Goal: Task Accomplishment & Management: Use online tool/utility

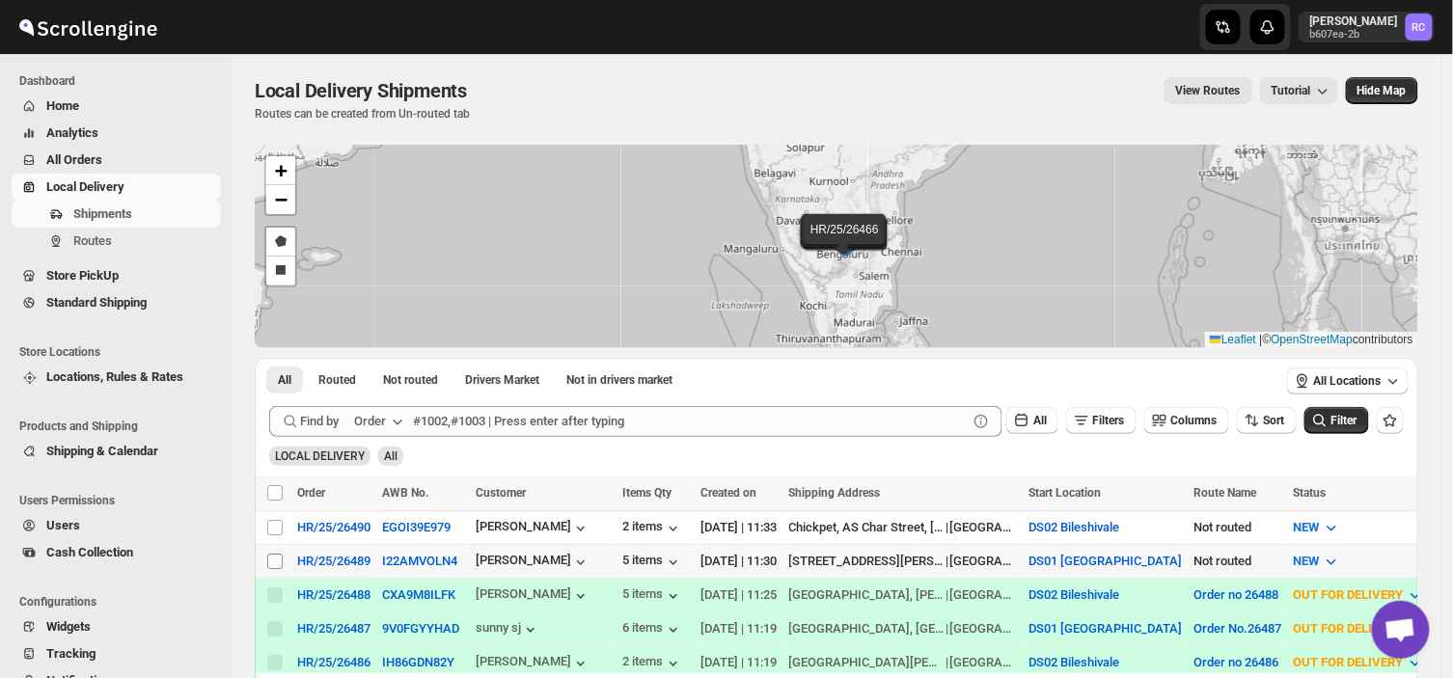
click at [271, 565] on input "Select shipment" at bounding box center [274, 561] width 15 height 15
checkbox input "true"
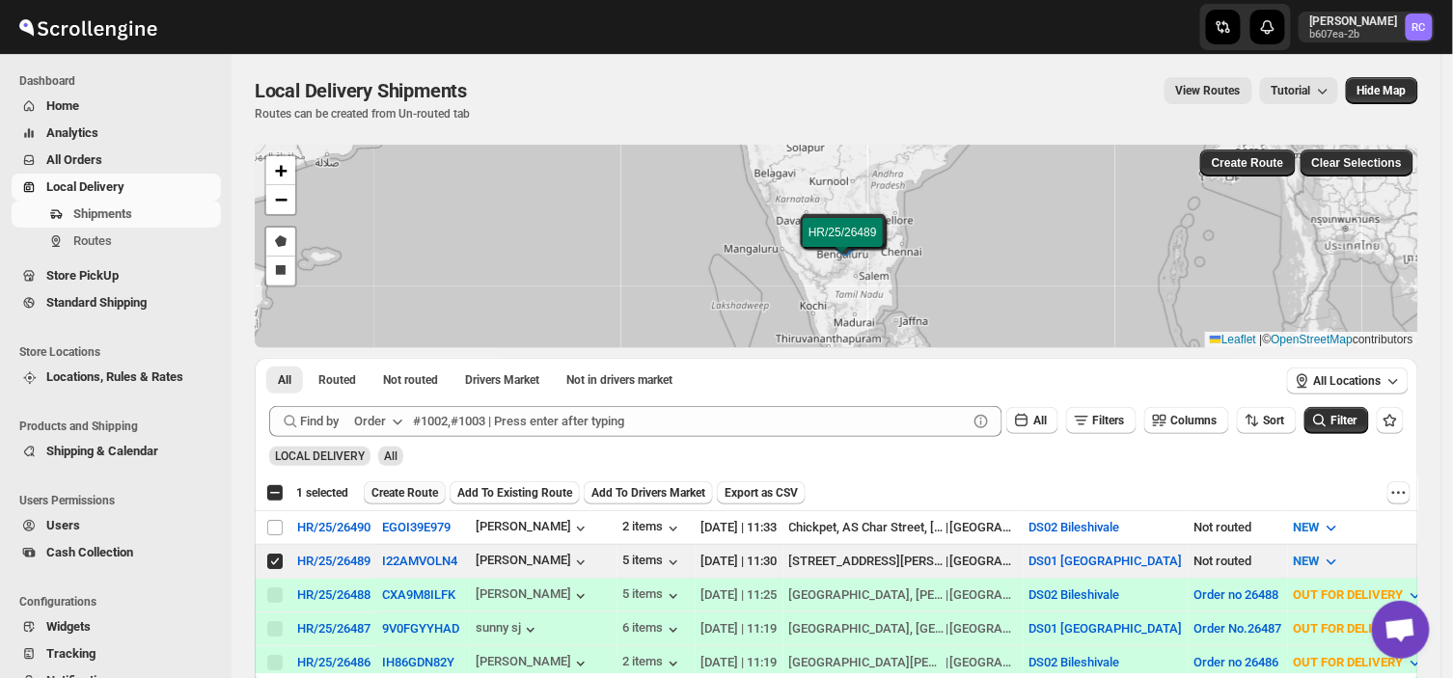
click at [402, 493] on span "Create Route" at bounding box center [404, 492] width 67 height 15
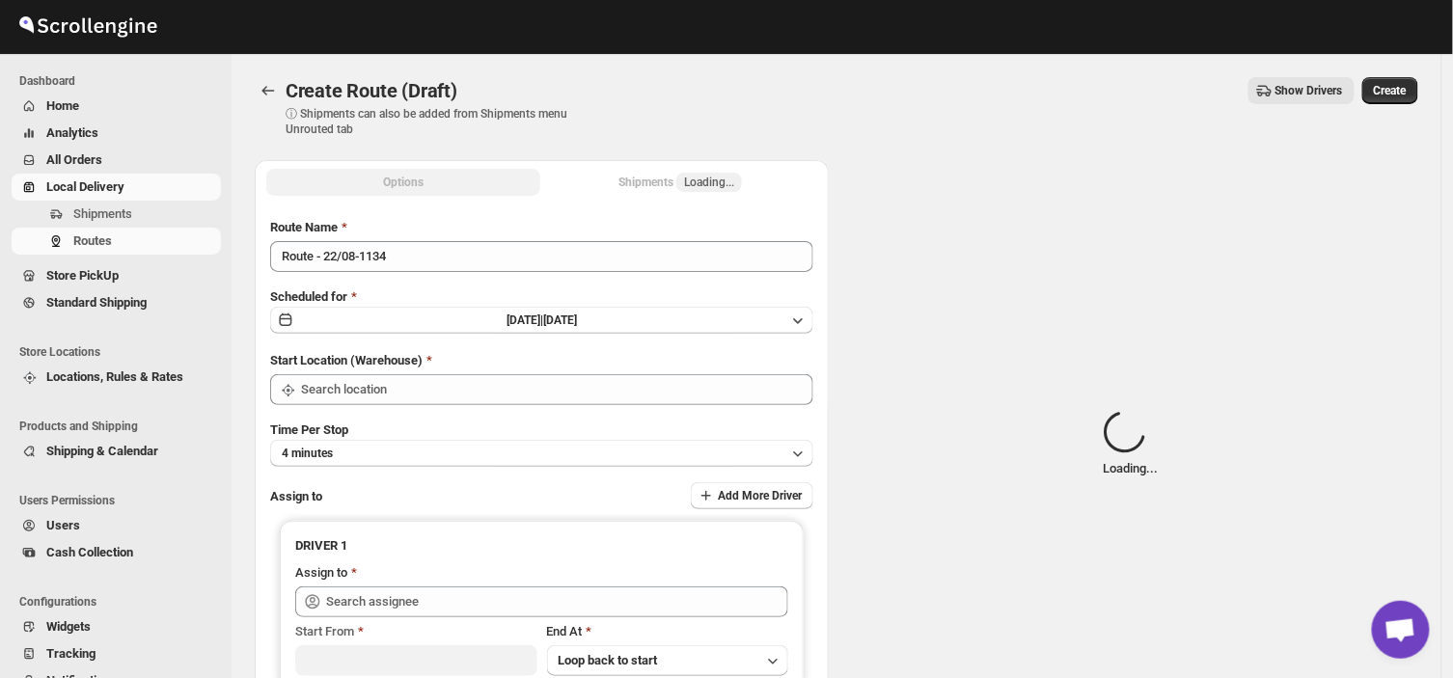
type input "DS01 [GEOGRAPHIC_DATA]"
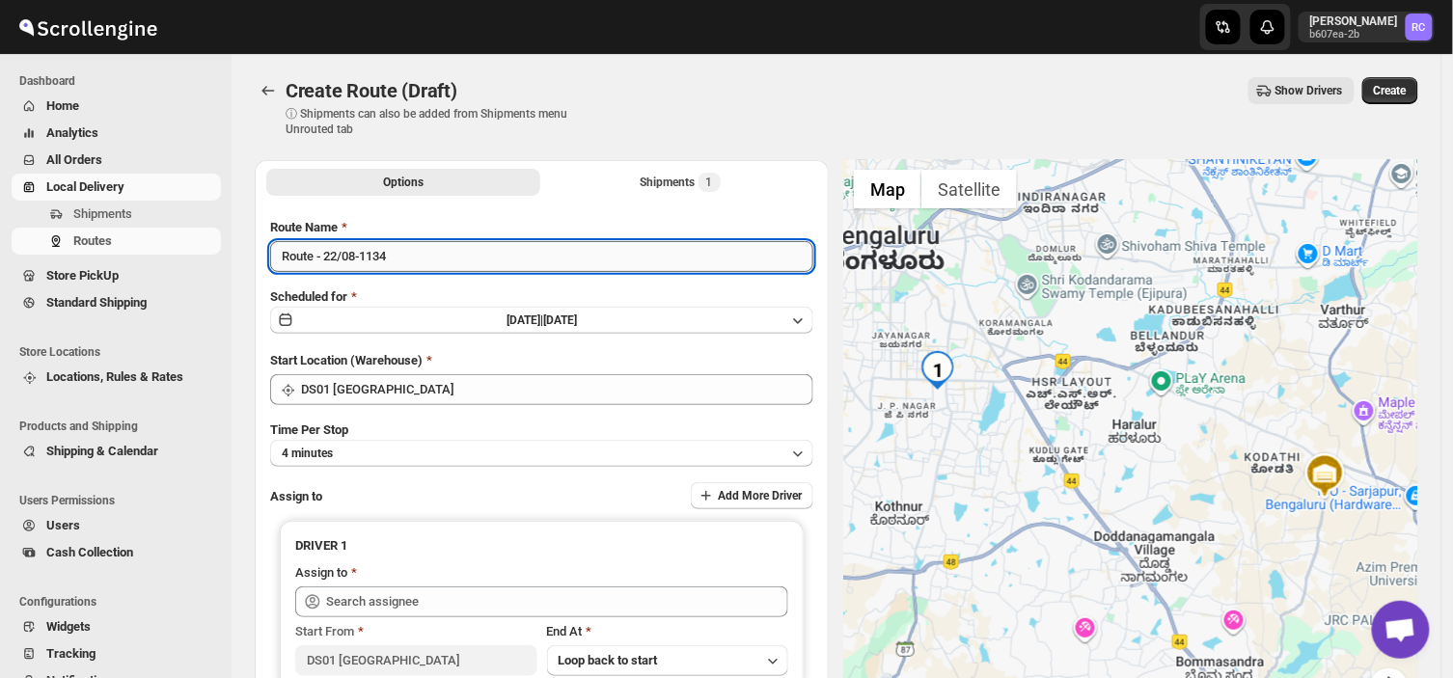
click at [400, 258] on input "Route - 22/08-1134" at bounding box center [541, 256] width 543 height 31
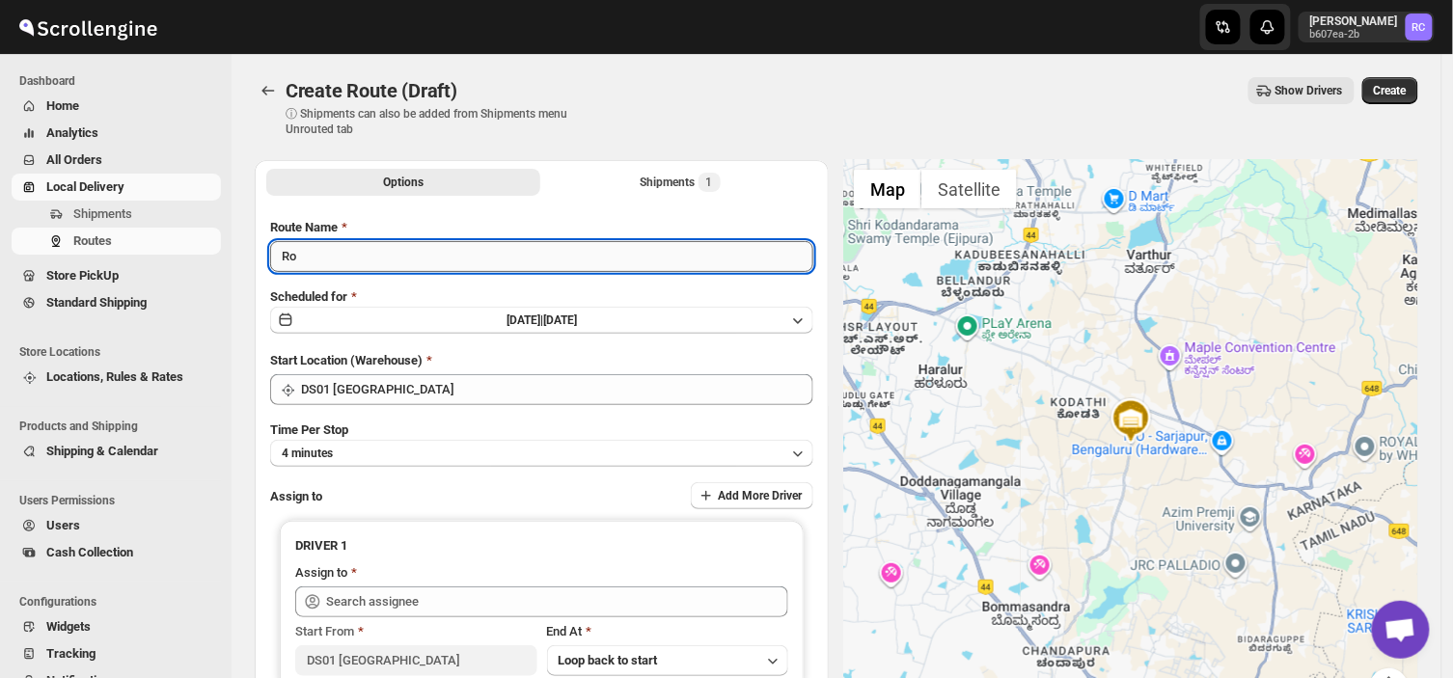
type input "R"
type input "Order no 26489"
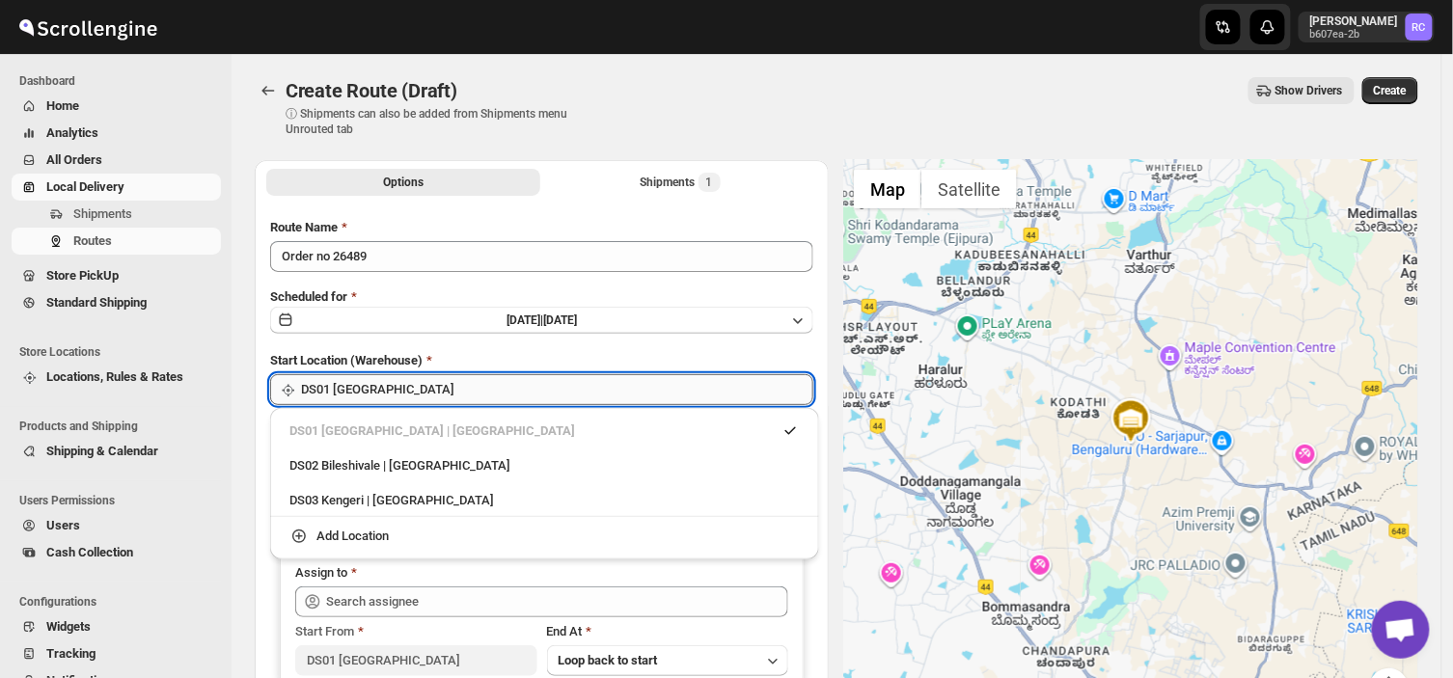
click at [398, 394] on input "DS01 [GEOGRAPHIC_DATA]" at bounding box center [557, 389] width 512 height 31
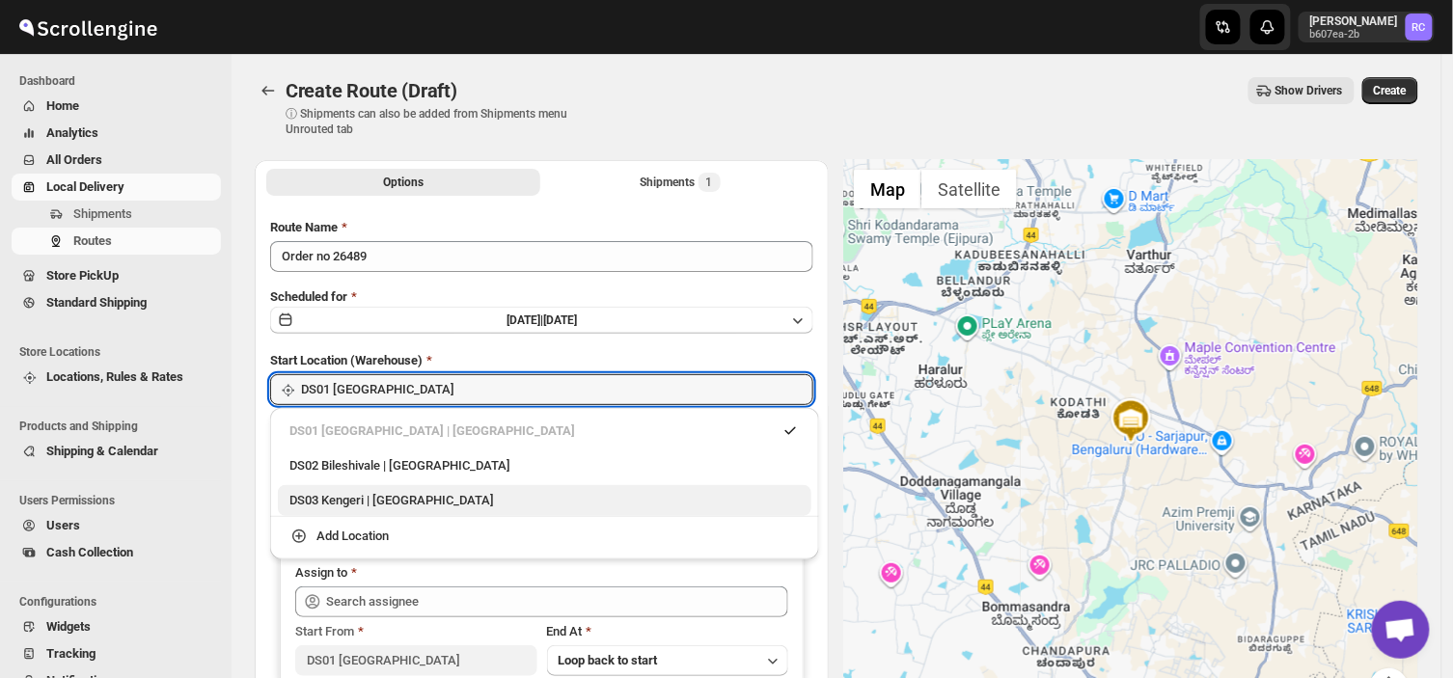
click at [351, 500] on div "DS03 Kengeri | [GEOGRAPHIC_DATA]" at bounding box center [544, 500] width 510 height 19
type input "DS03 Kengeri"
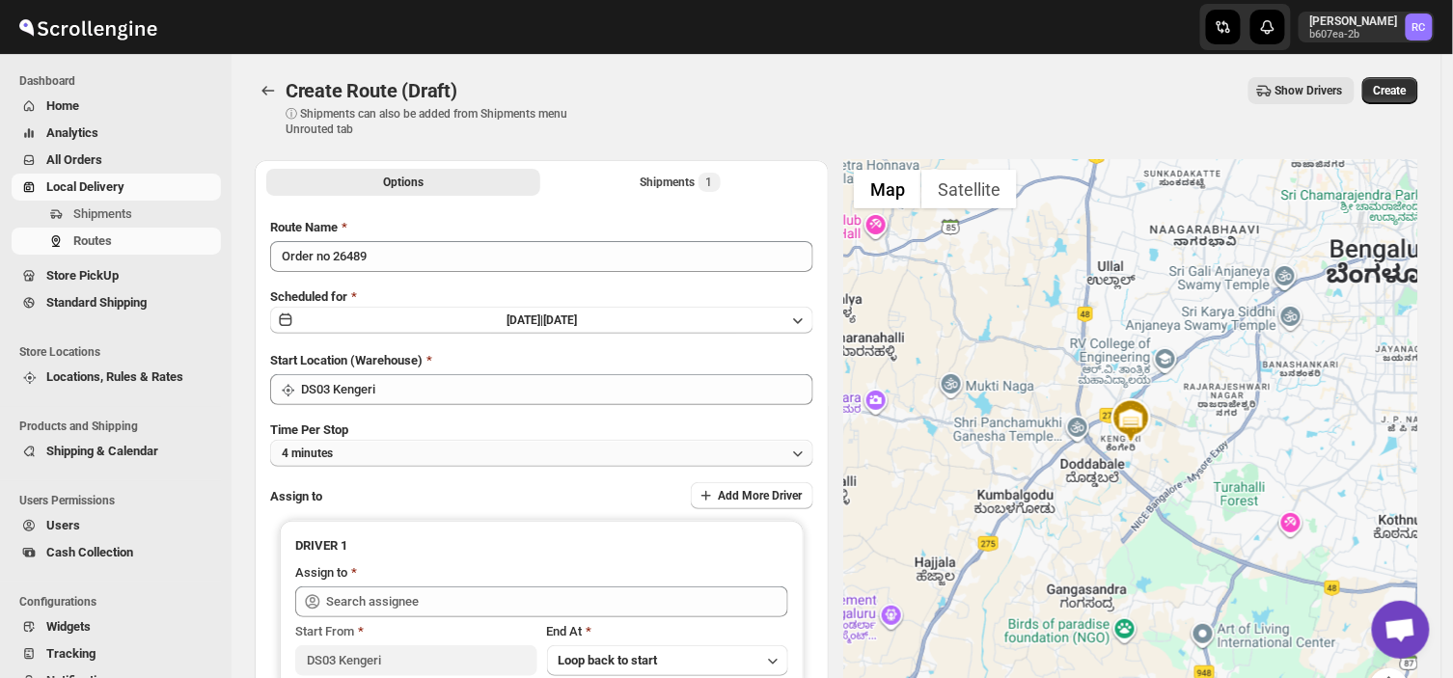
click at [354, 444] on button "4 minutes" at bounding box center [541, 453] width 543 height 27
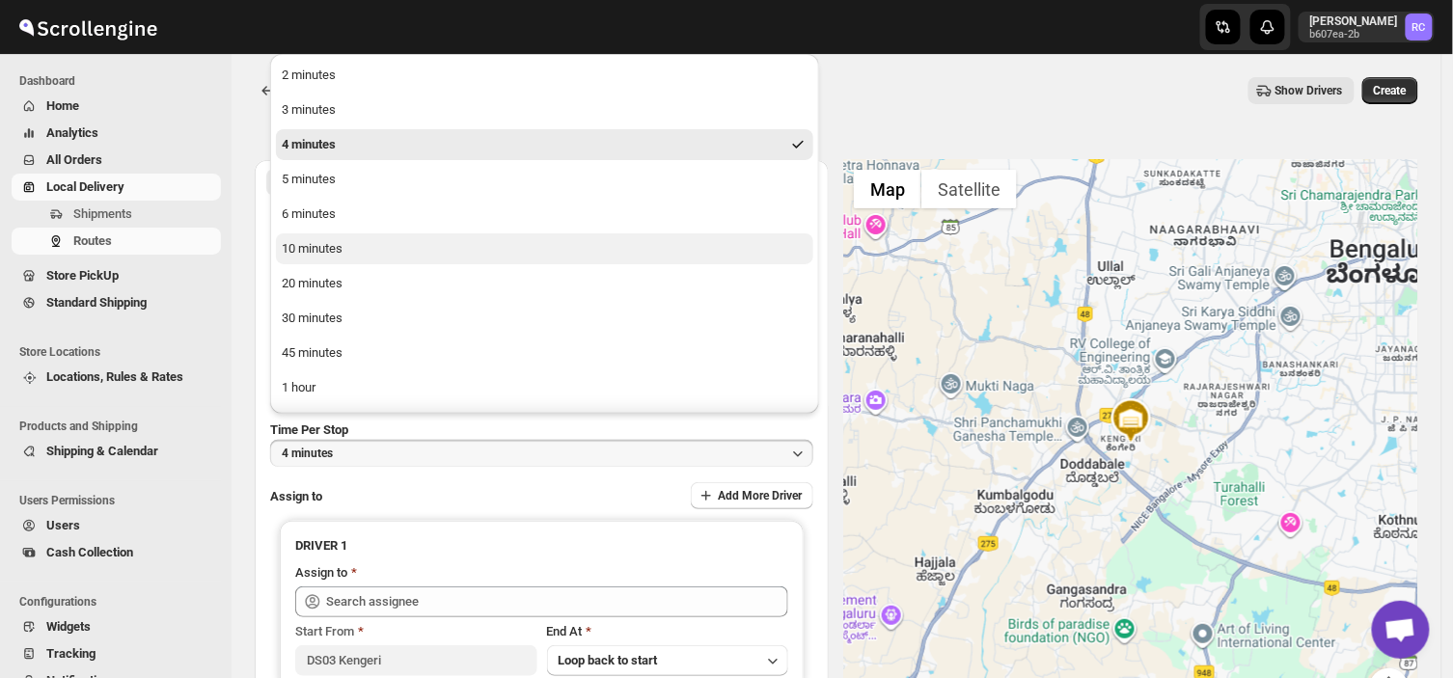
click at [344, 242] on button "10 minutes" at bounding box center [544, 249] width 537 height 31
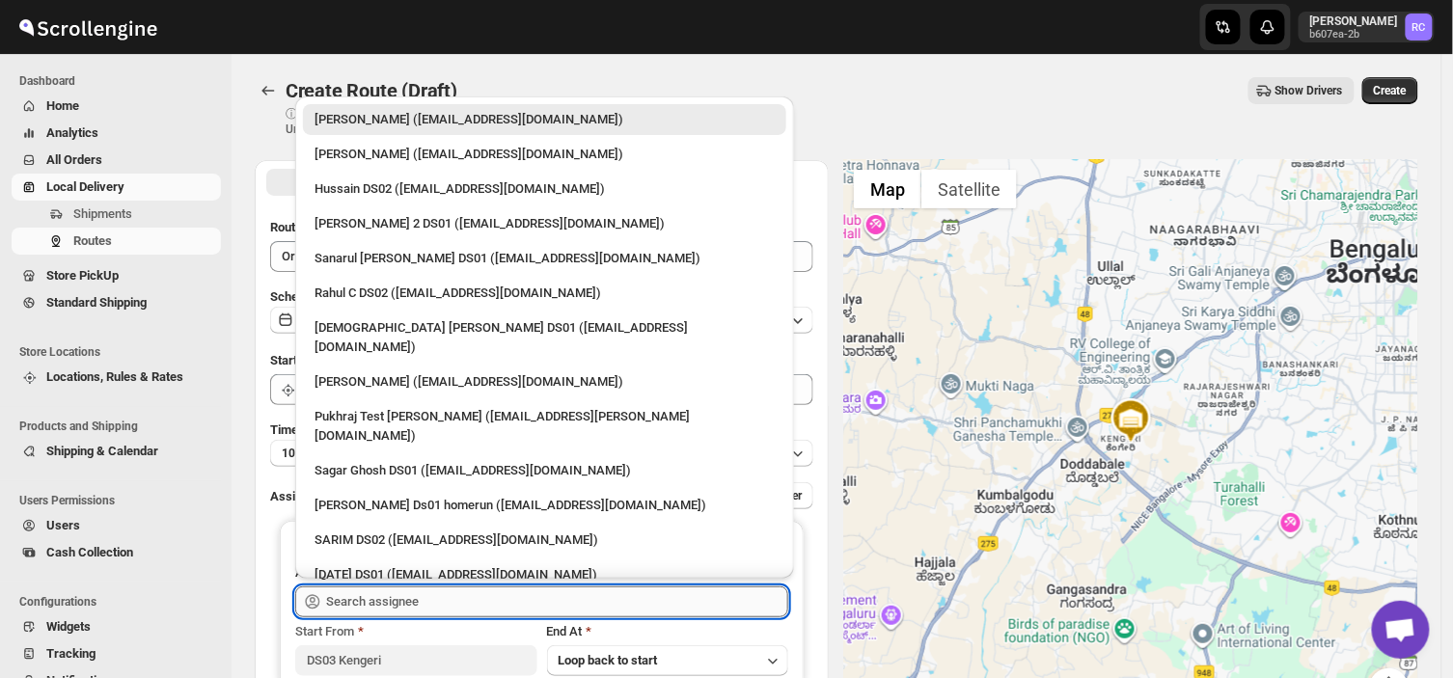
click at [454, 591] on input "text" at bounding box center [557, 602] width 462 height 31
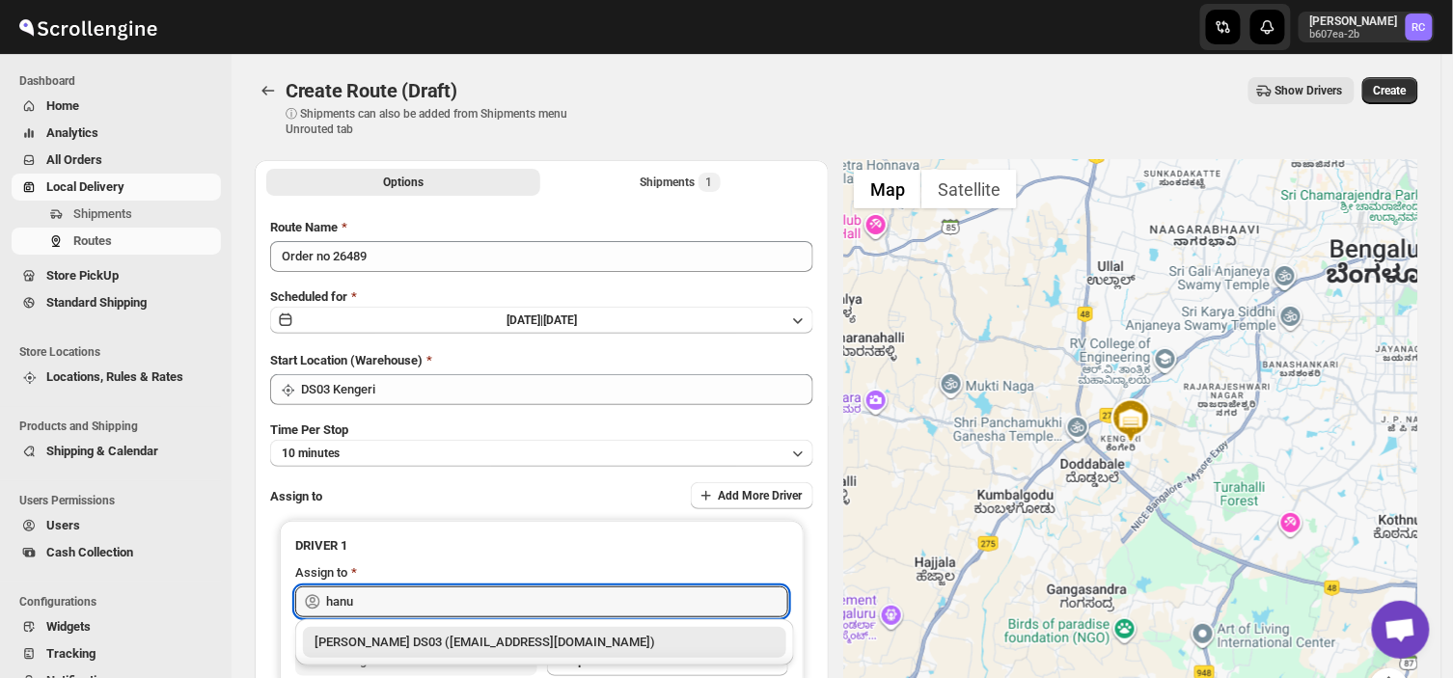
click at [494, 642] on div "[PERSON_NAME] DS03 ([EMAIL_ADDRESS][DOMAIN_NAME])" at bounding box center [545, 642] width 460 height 19
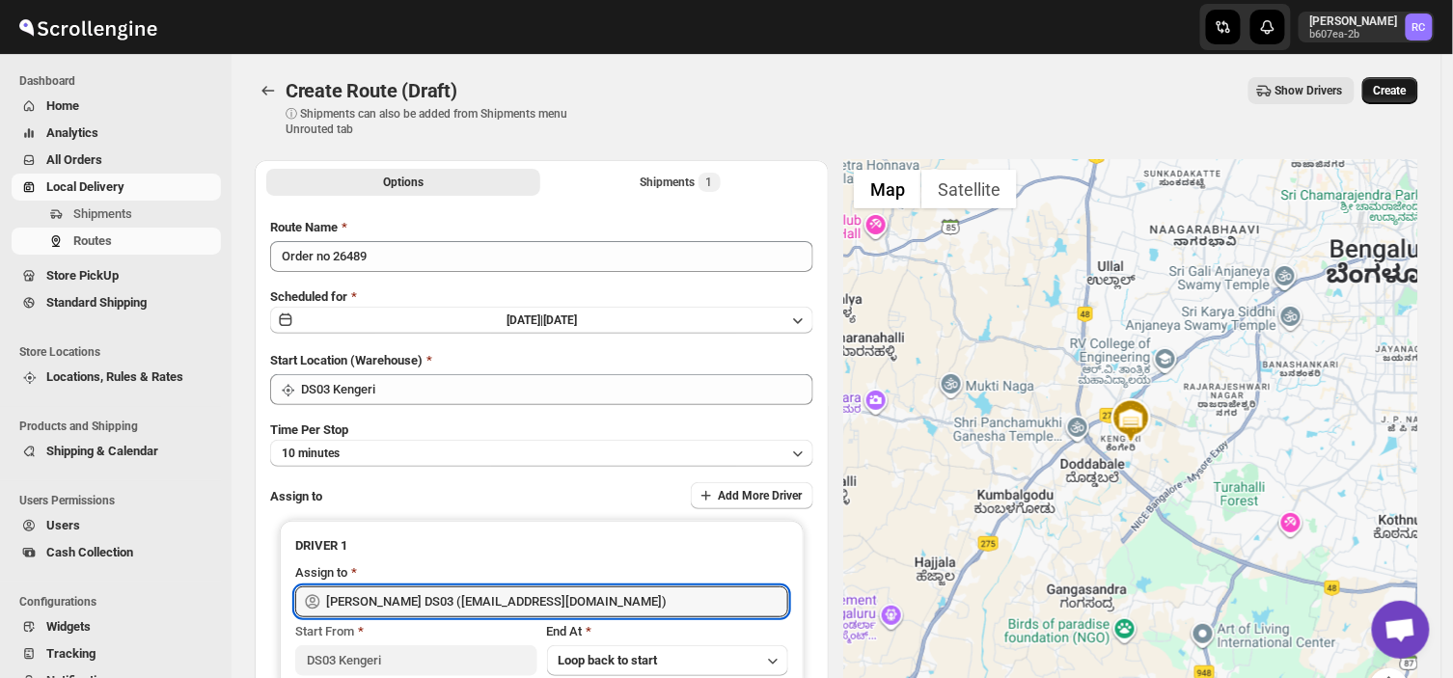
type input "[PERSON_NAME] DS03 ([EMAIL_ADDRESS][DOMAIN_NAME])"
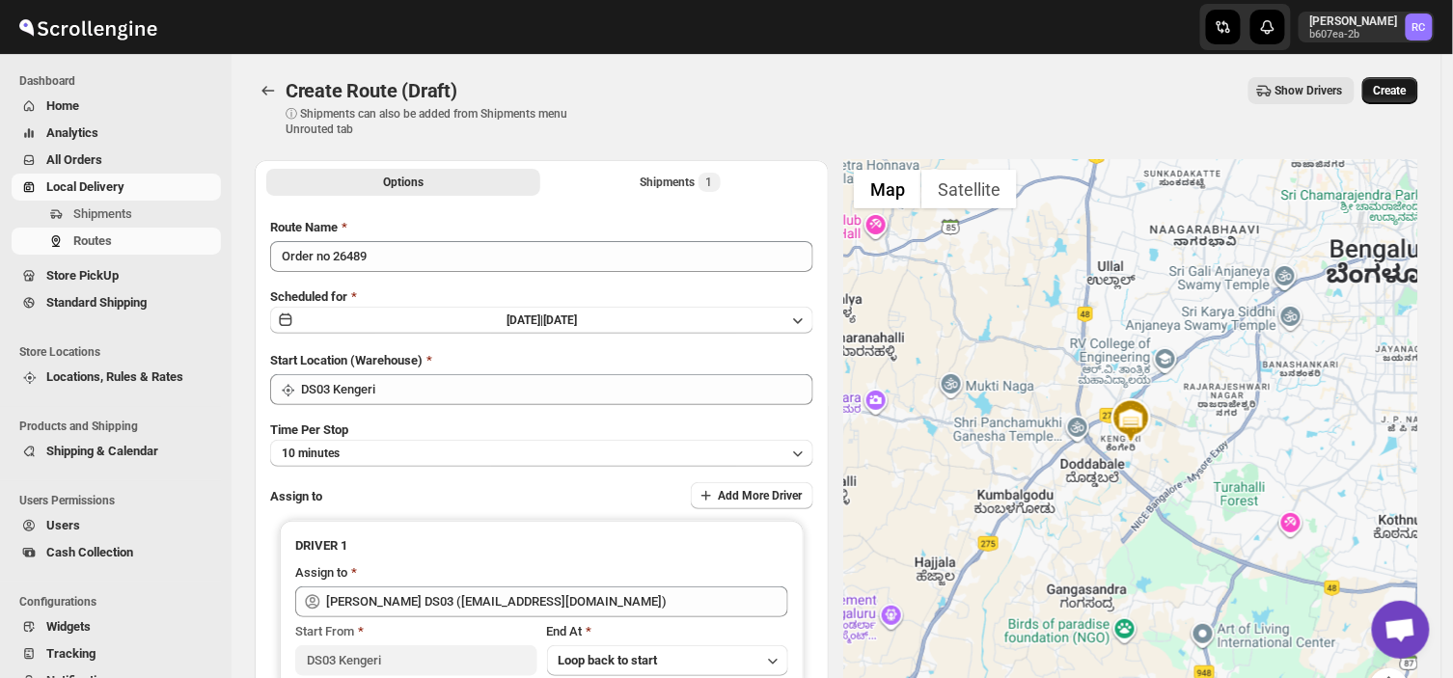
click at [1404, 85] on span "Create" at bounding box center [1390, 90] width 33 height 15
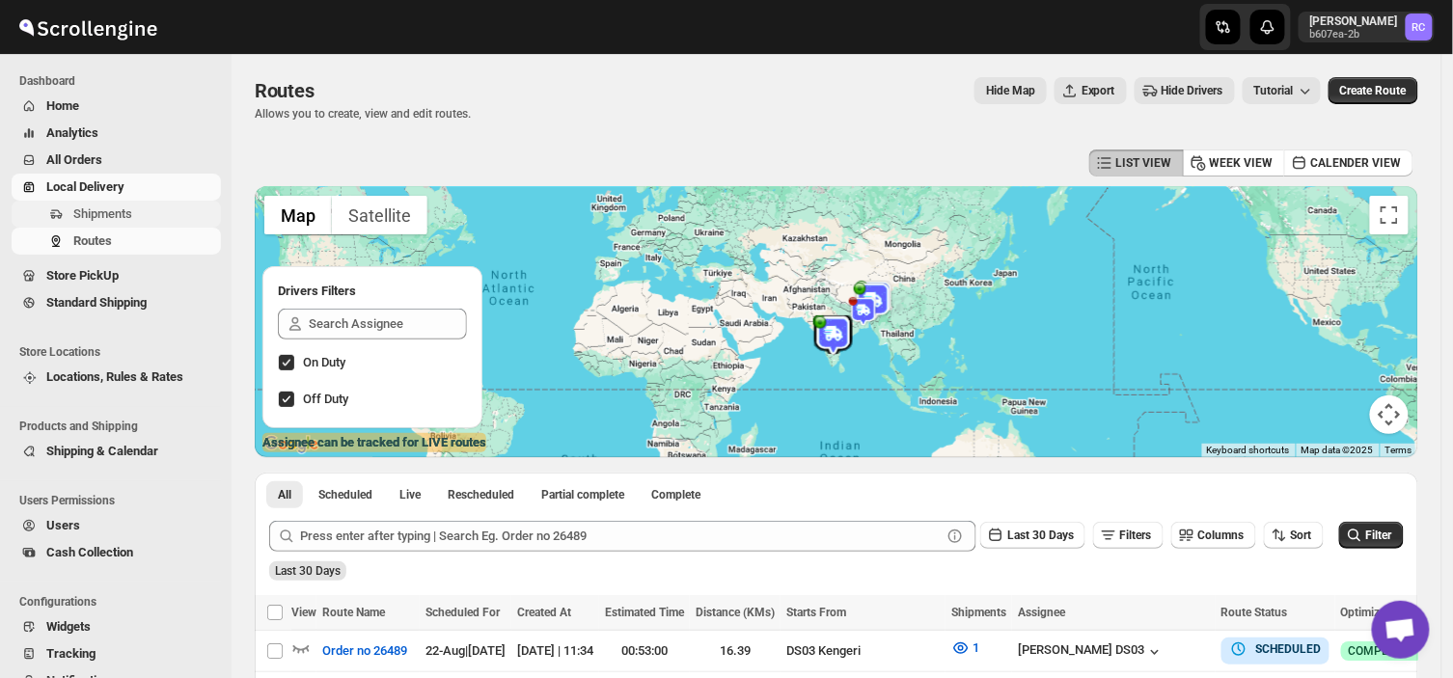
click at [123, 206] on span "Shipments" at bounding box center [102, 213] width 59 height 14
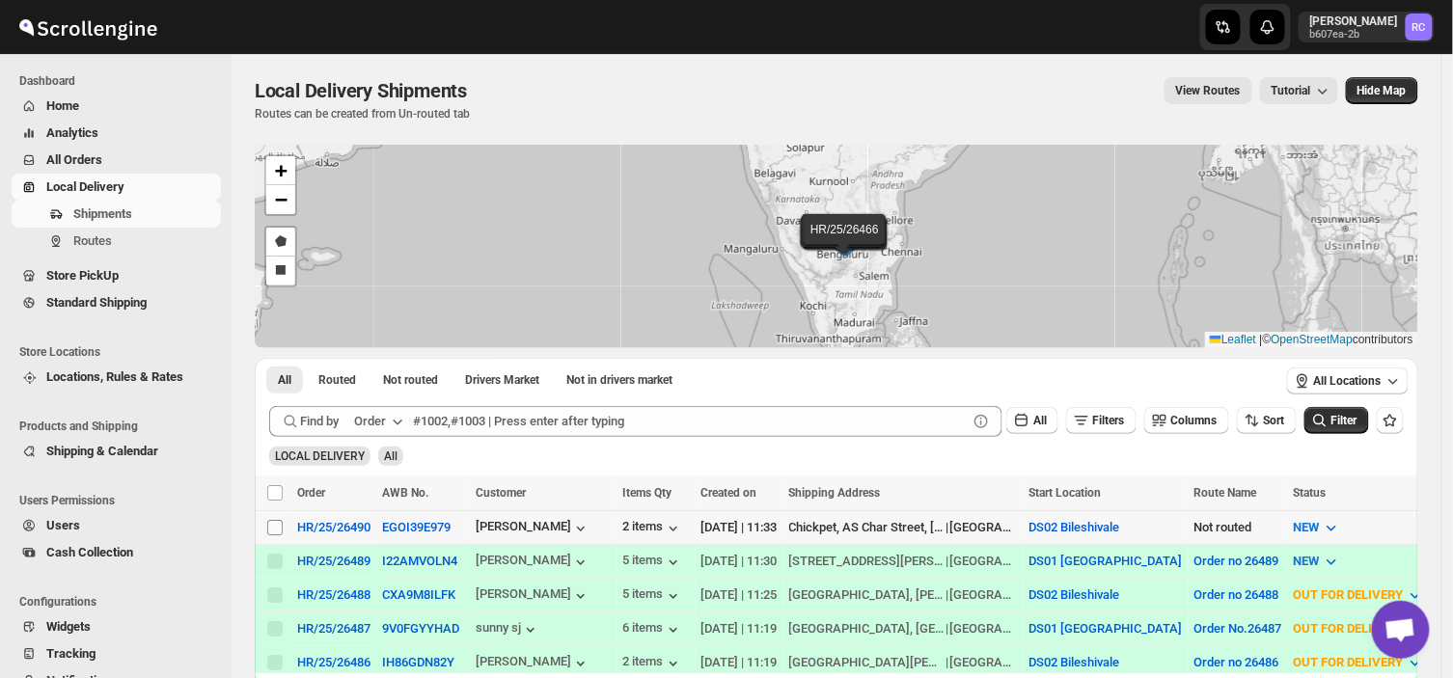
click at [277, 527] on input "Select shipment" at bounding box center [274, 527] width 15 height 15
checkbox input "true"
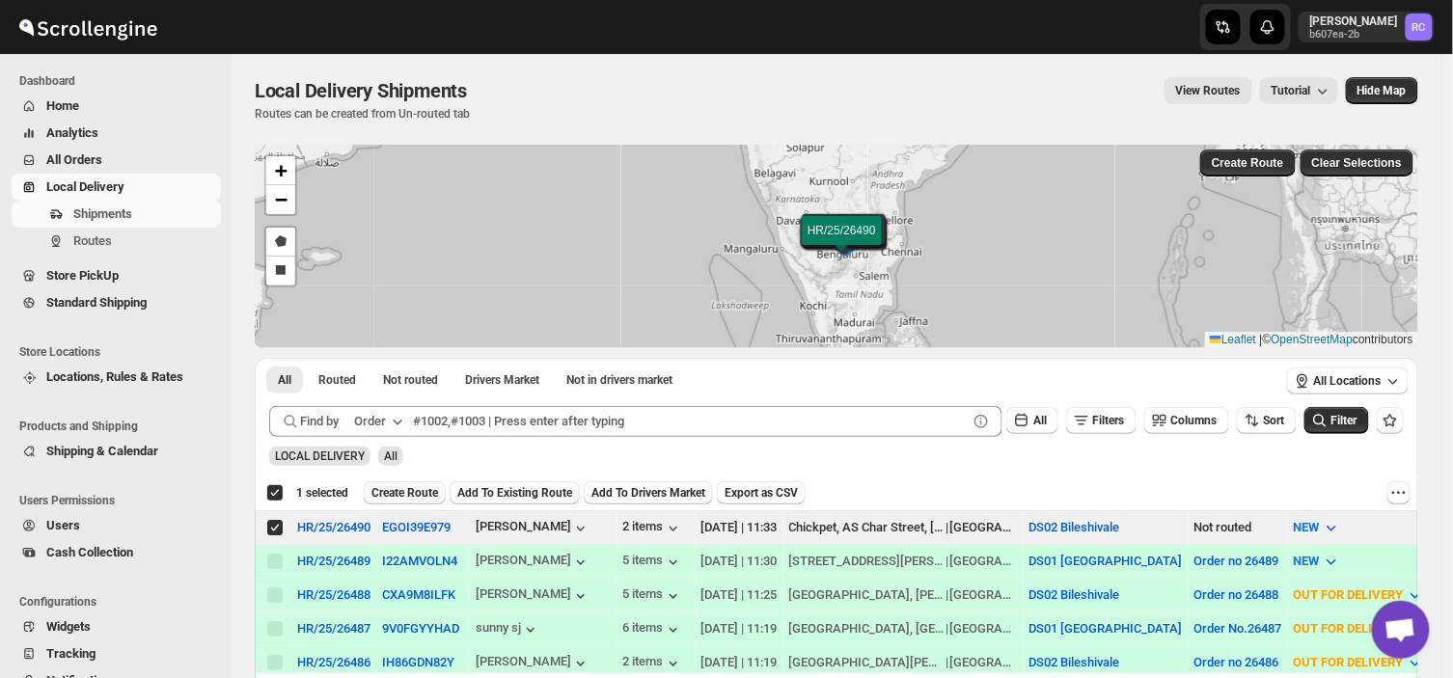
click at [412, 489] on span "Create Route" at bounding box center [404, 492] width 67 height 15
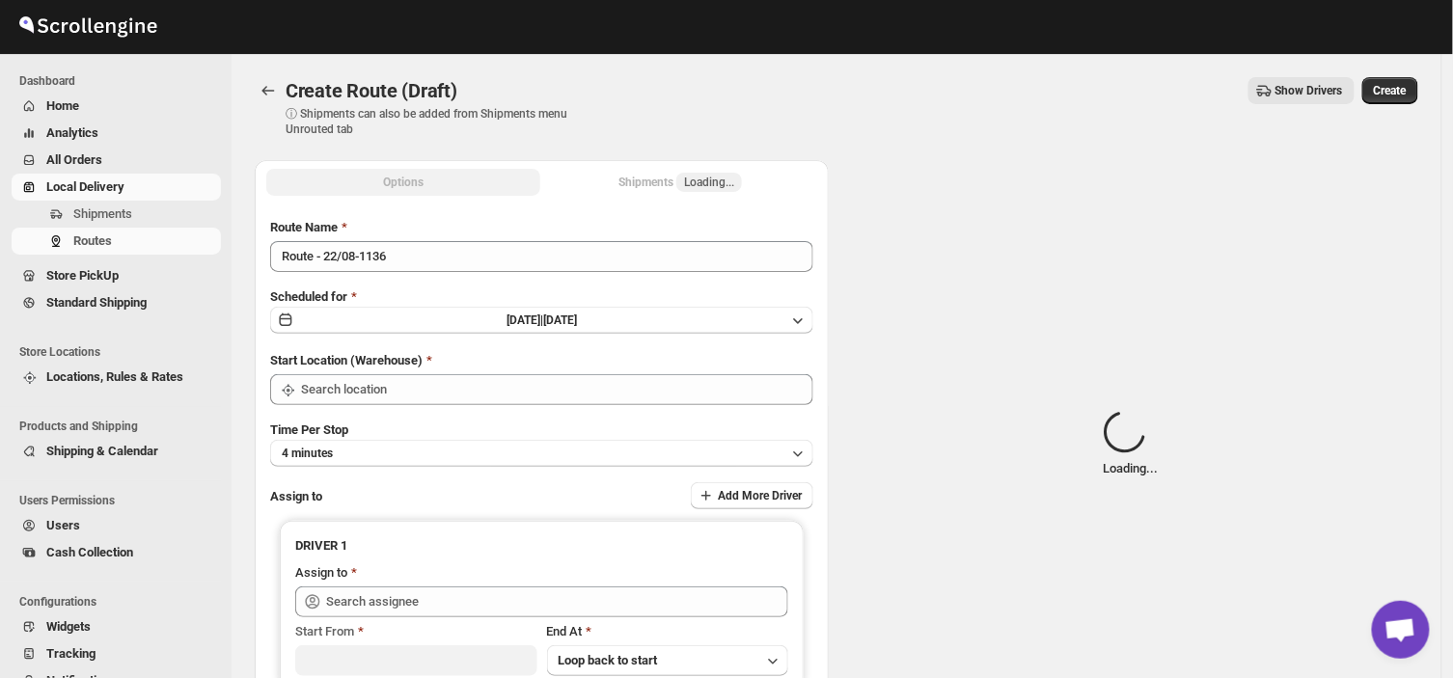
type input "DS02 Bileshivale"
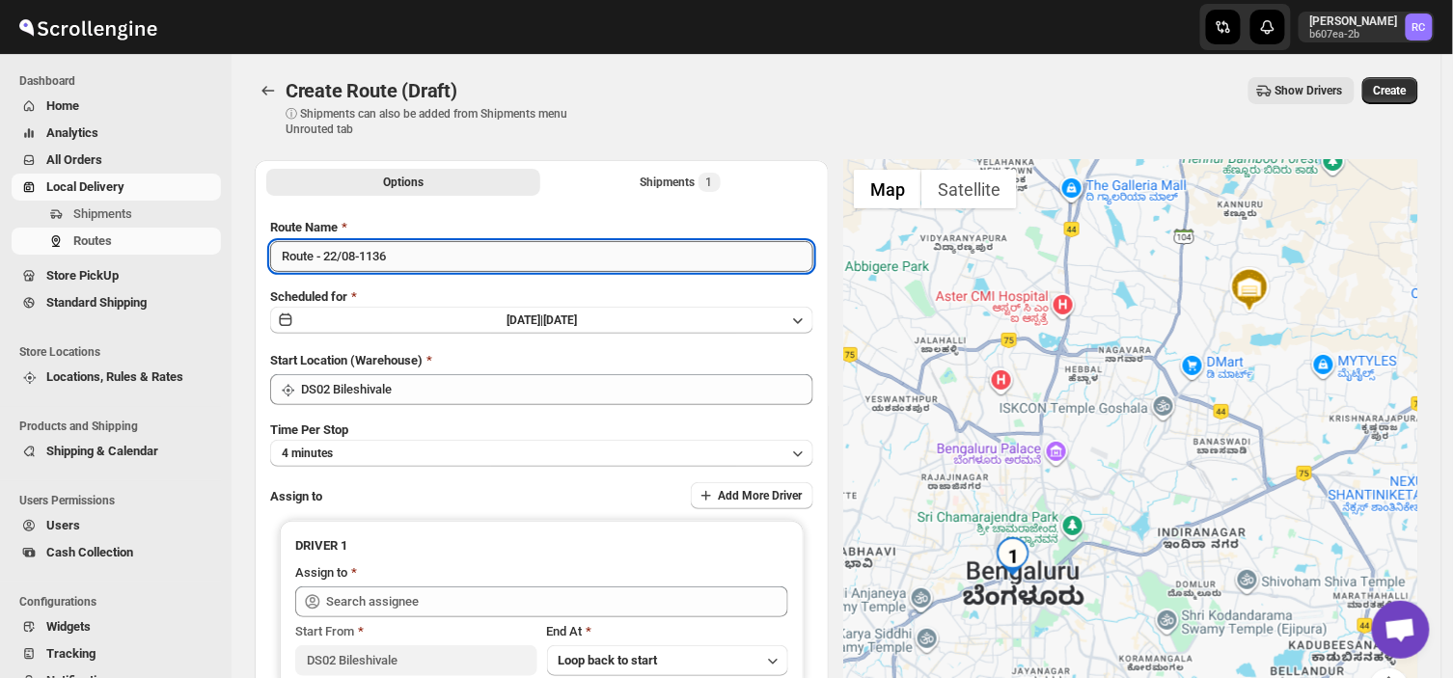
click at [393, 255] on input "Route - 22/08-1136" at bounding box center [541, 256] width 543 height 31
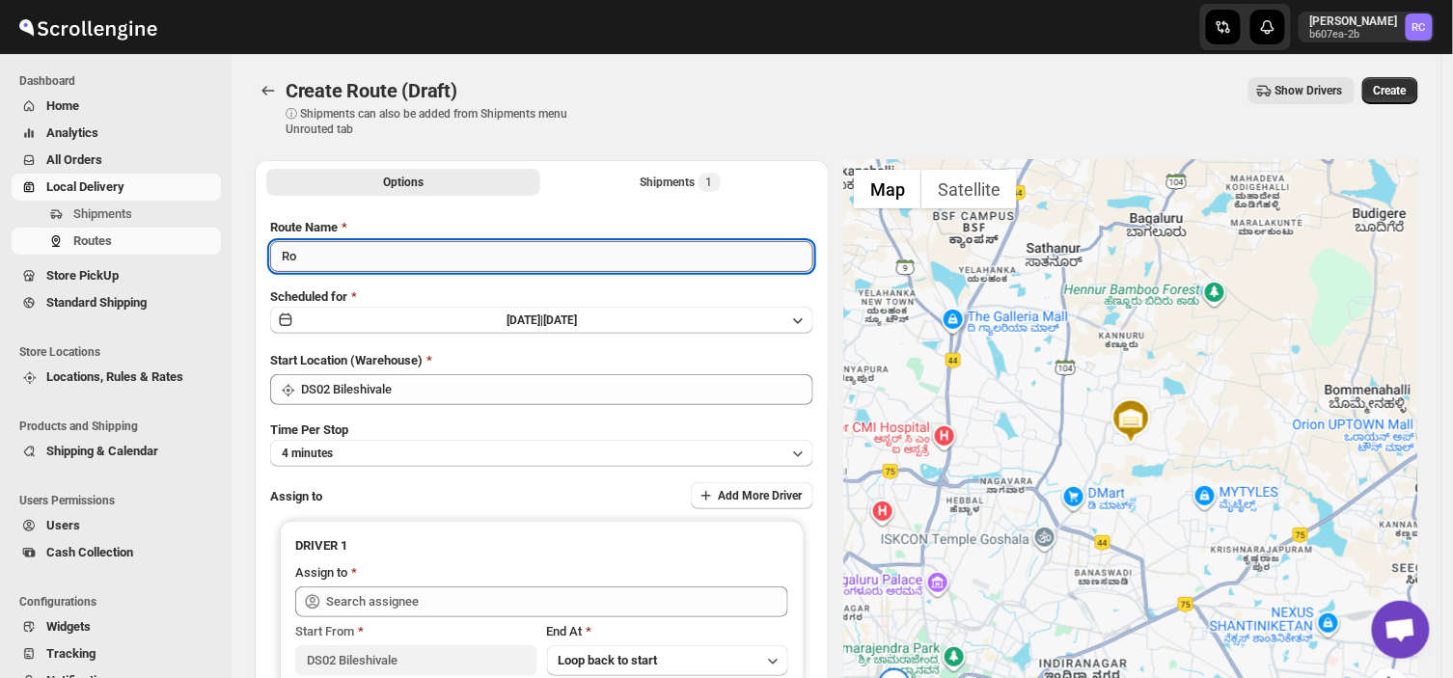
type input "R"
type input "Order no 26490"
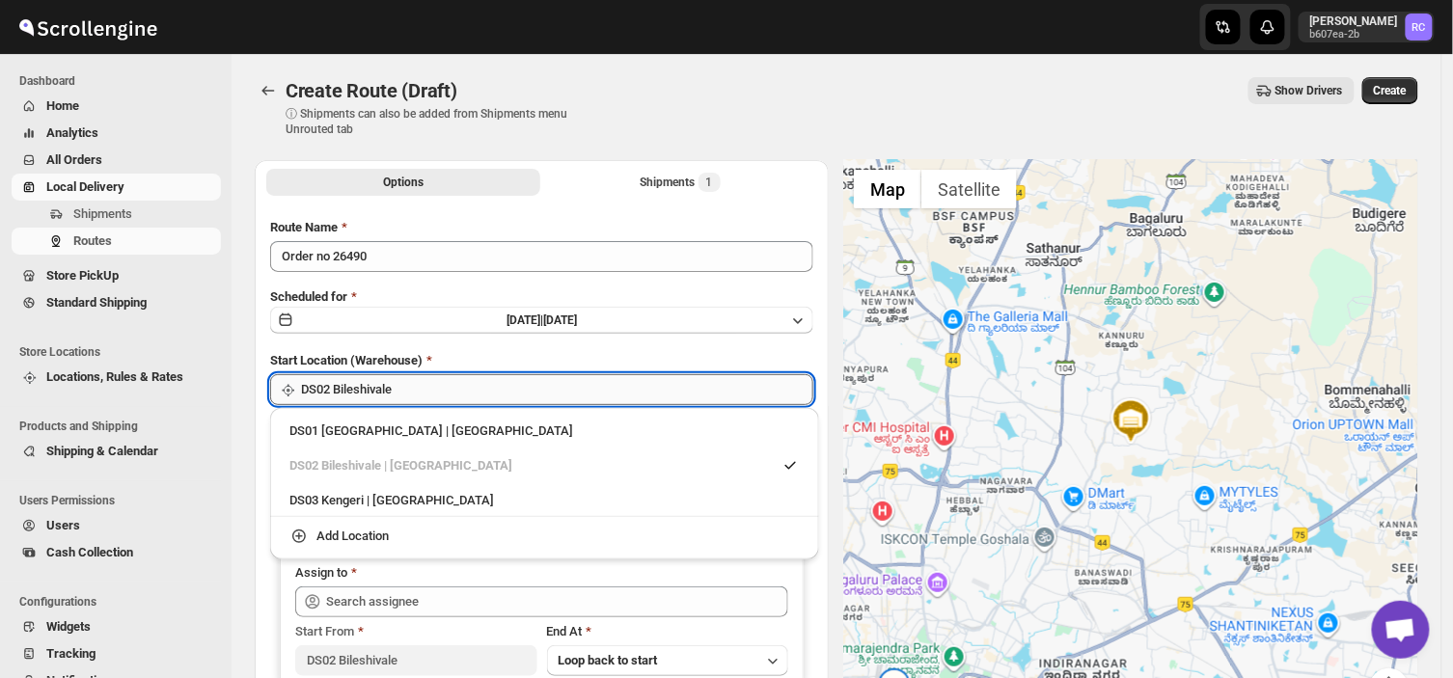
click at [426, 379] on input "DS02 Bileshivale" at bounding box center [557, 389] width 512 height 31
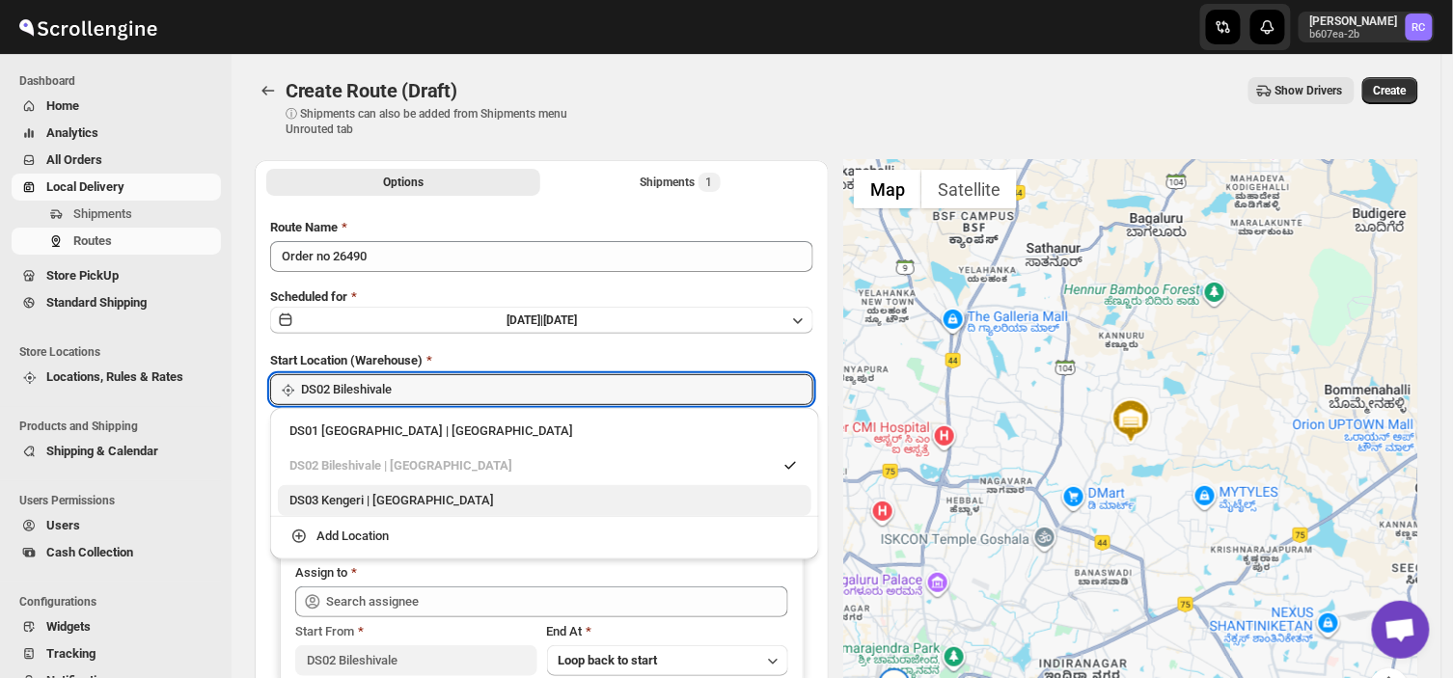
click at [383, 500] on div "DS03 Kengeri | [GEOGRAPHIC_DATA]" at bounding box center [544, 500] width 510 height 19
type input "DS03 Kengeri"
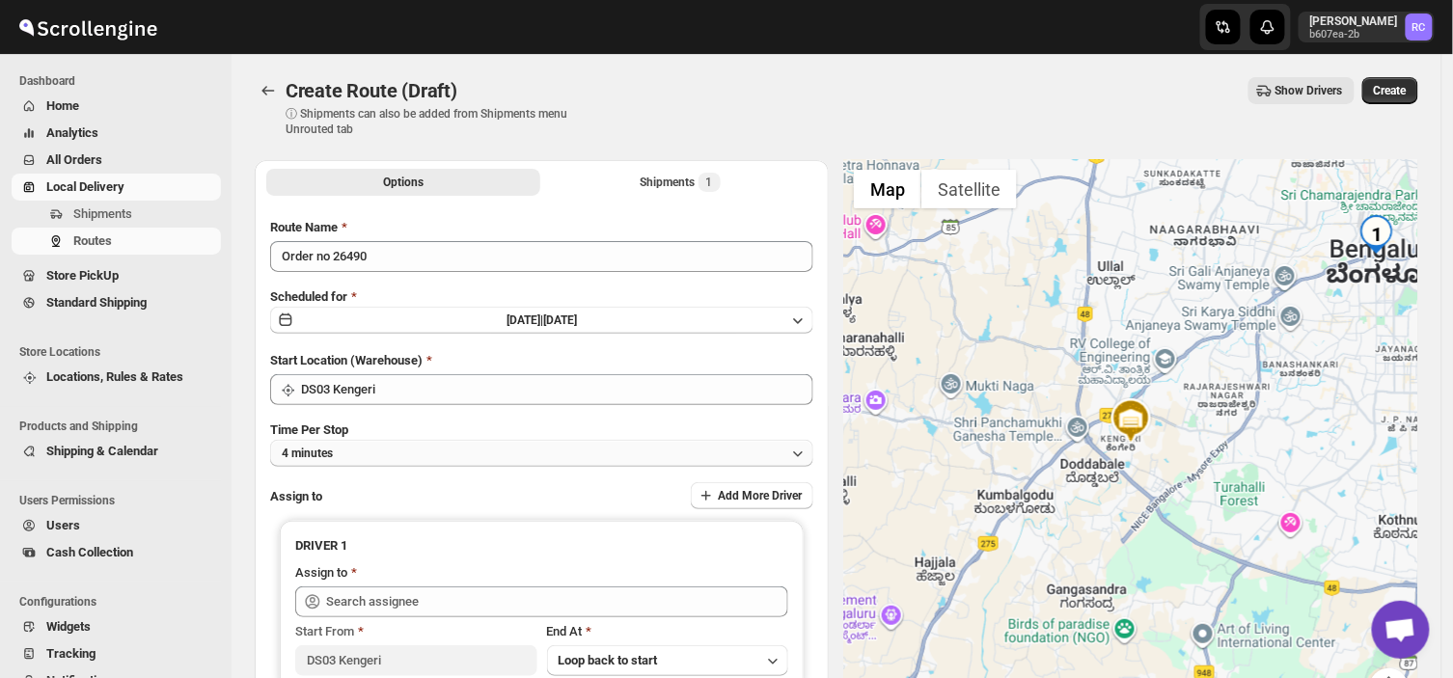
click at [357, 452] on button "4 minutes" at bounding box center [541, 453] width 543 height 27
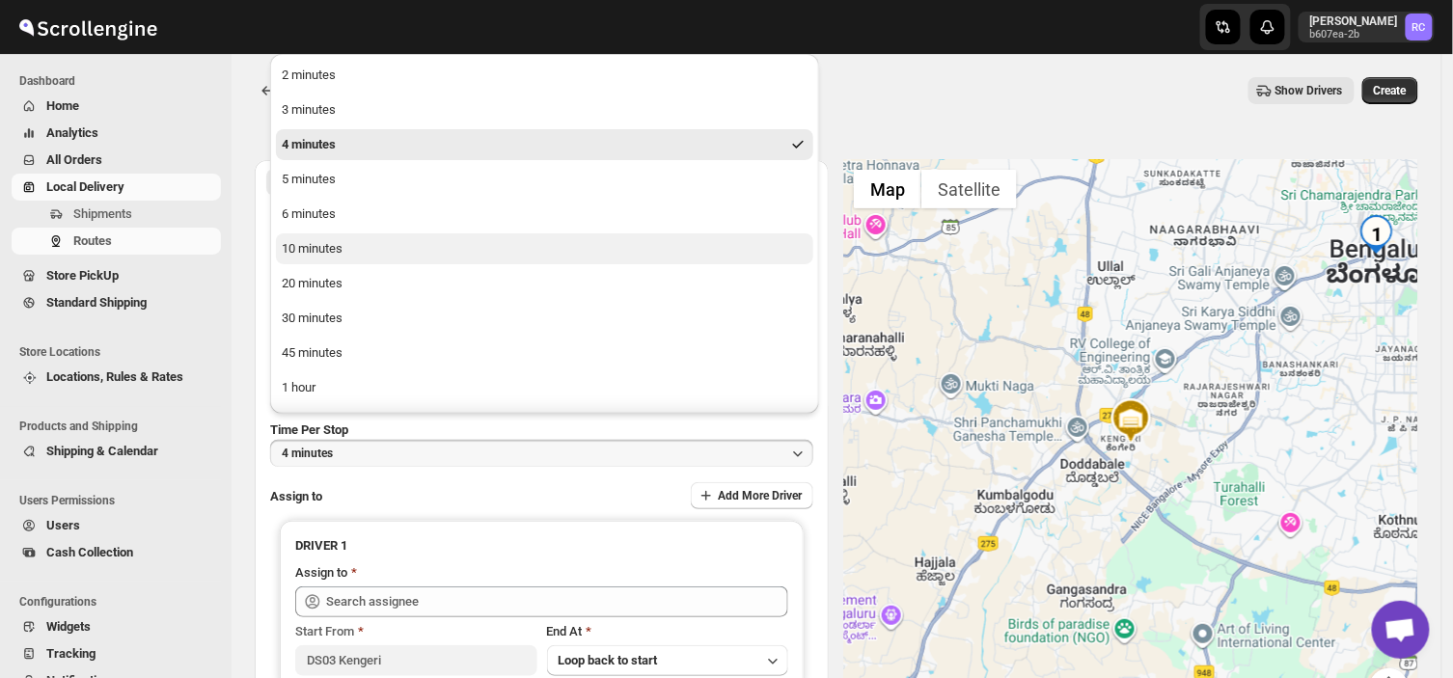
click at [336, 249] on div "10 minutes" at bounding box center [312, 248] width 61 height 19
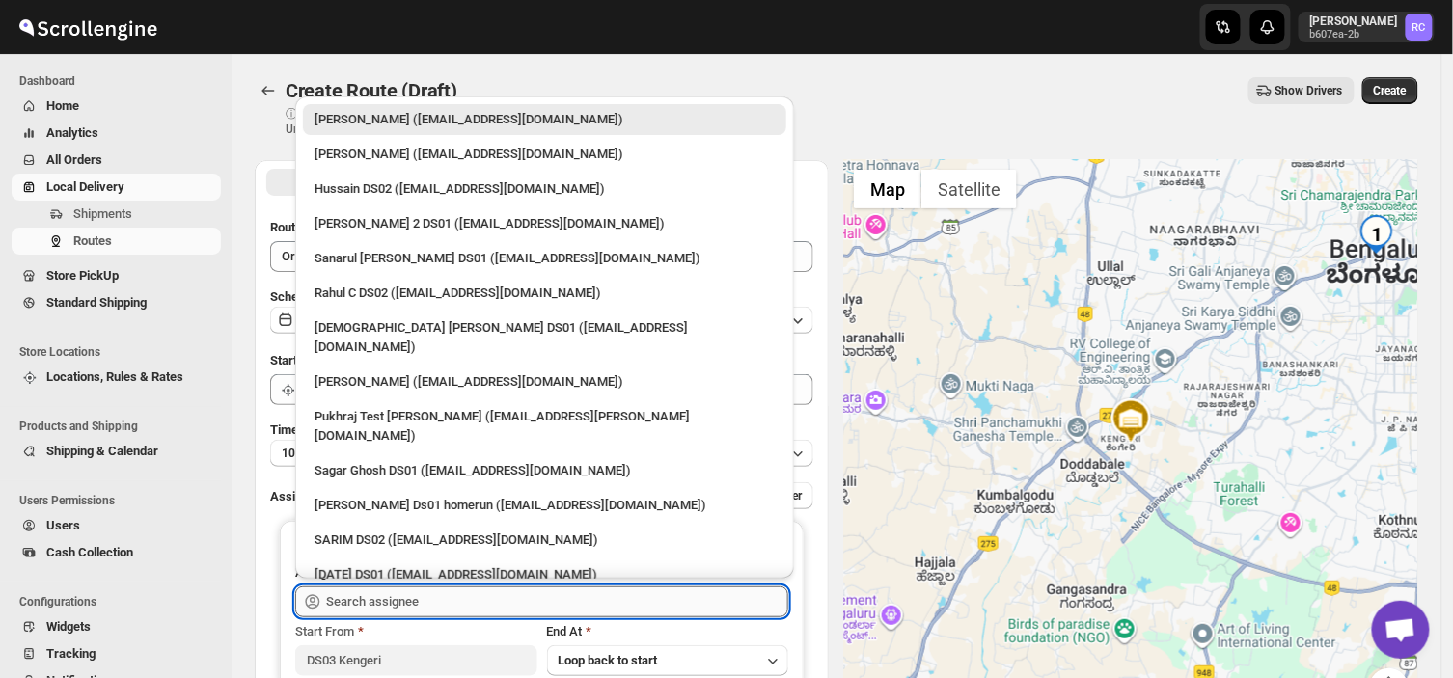
click at [432, 600] on input "text" at bounding box center [557, 602] width 462 height 31
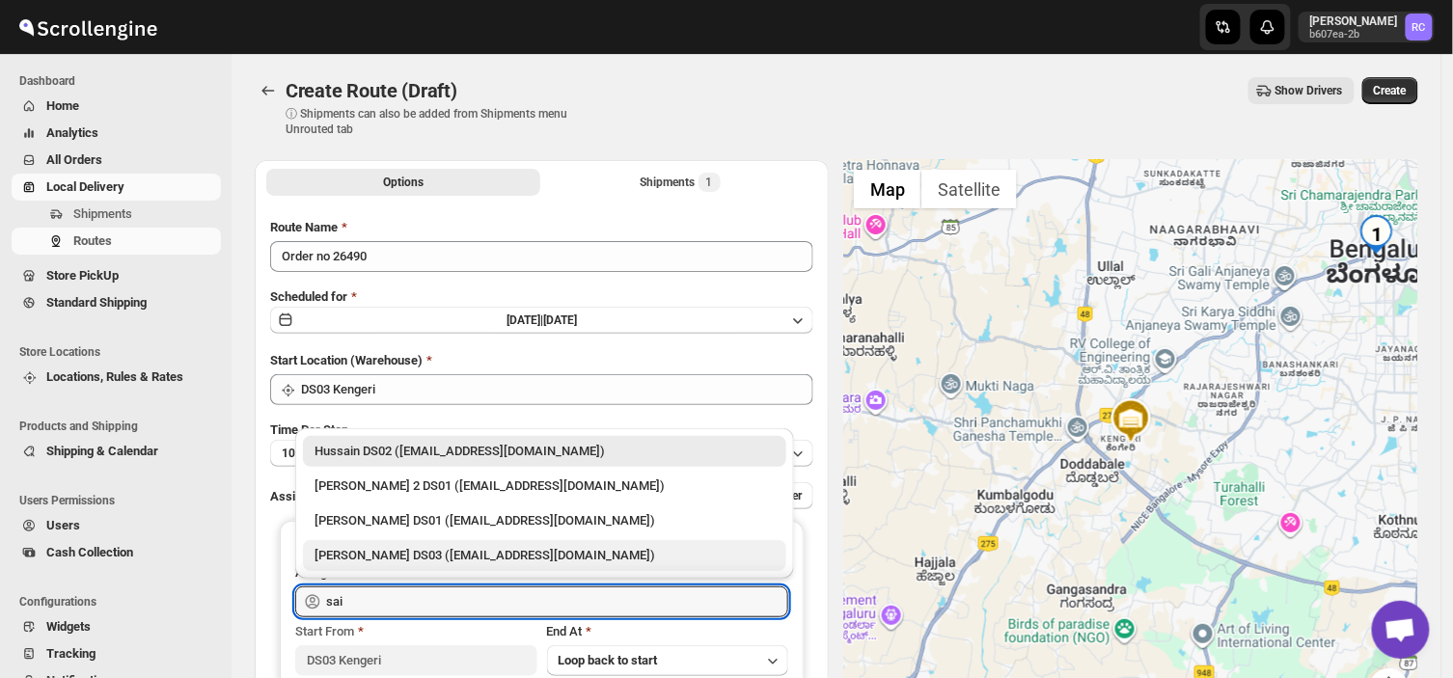
click at [411, 553] on div "[PERSON_NAME] DS03 ([EMAIL_ADDRESS][DOMAIN_NAME])" at bounding box center [545, 555] width 460 height 19
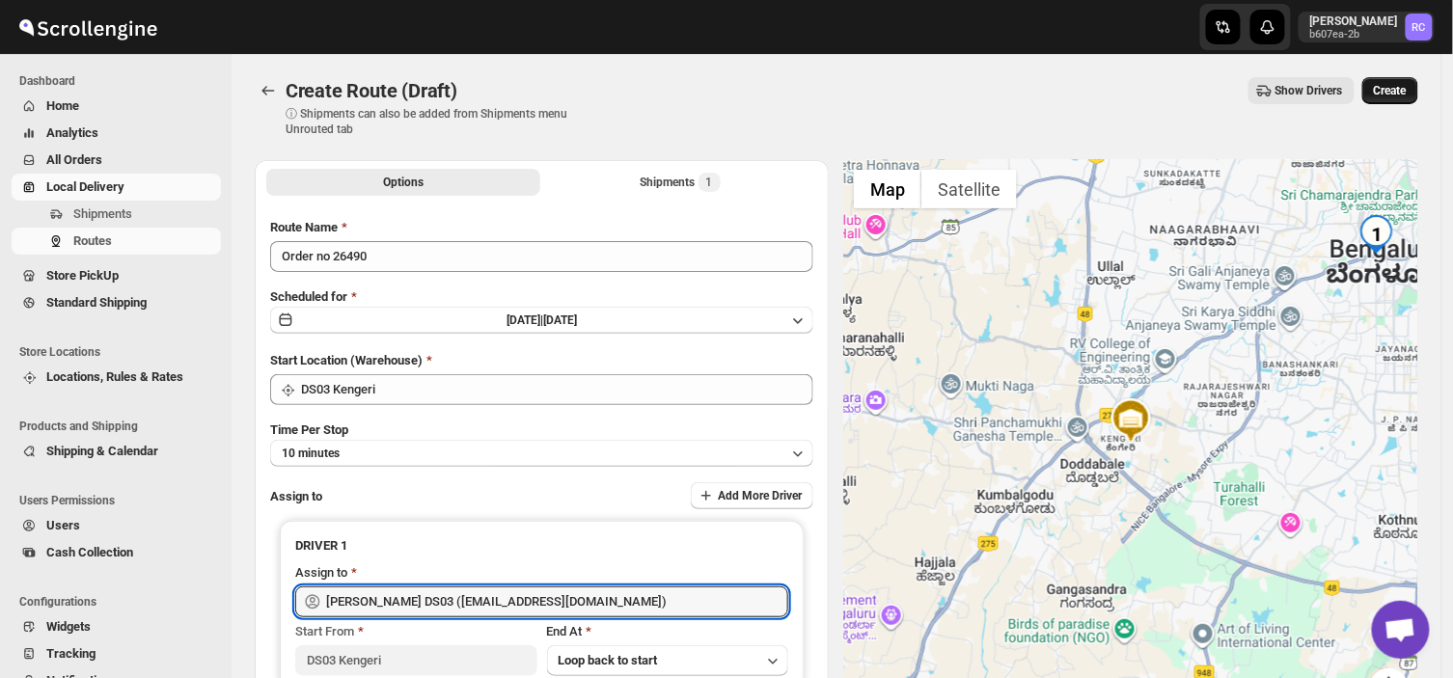
type input "[PERSON_NAME] DS03 ([EMAIL_ADDRESS][DOMAIN_NAME])"
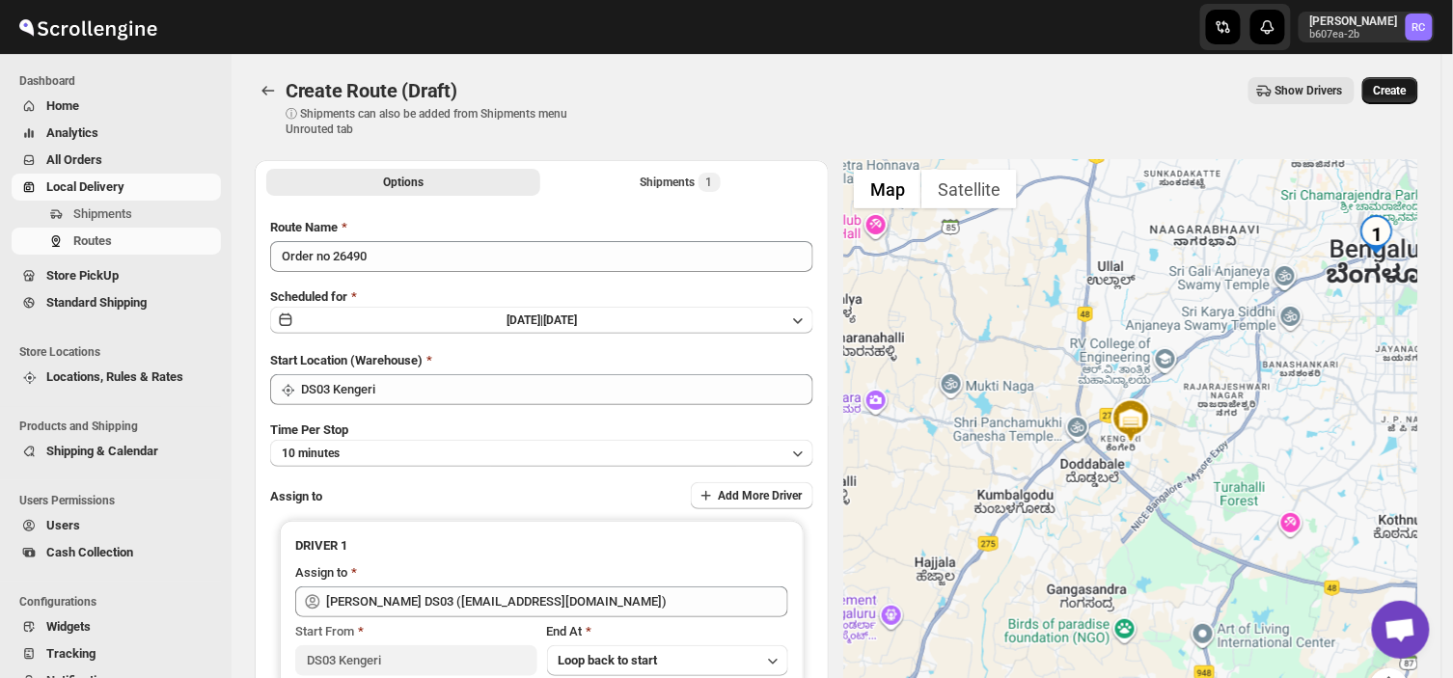
click at [1405, 84] on span "Create" at bounding box center [1390, 90] width 33 height 15
